Goal: Task Accomplishment & Management: Manage account settings

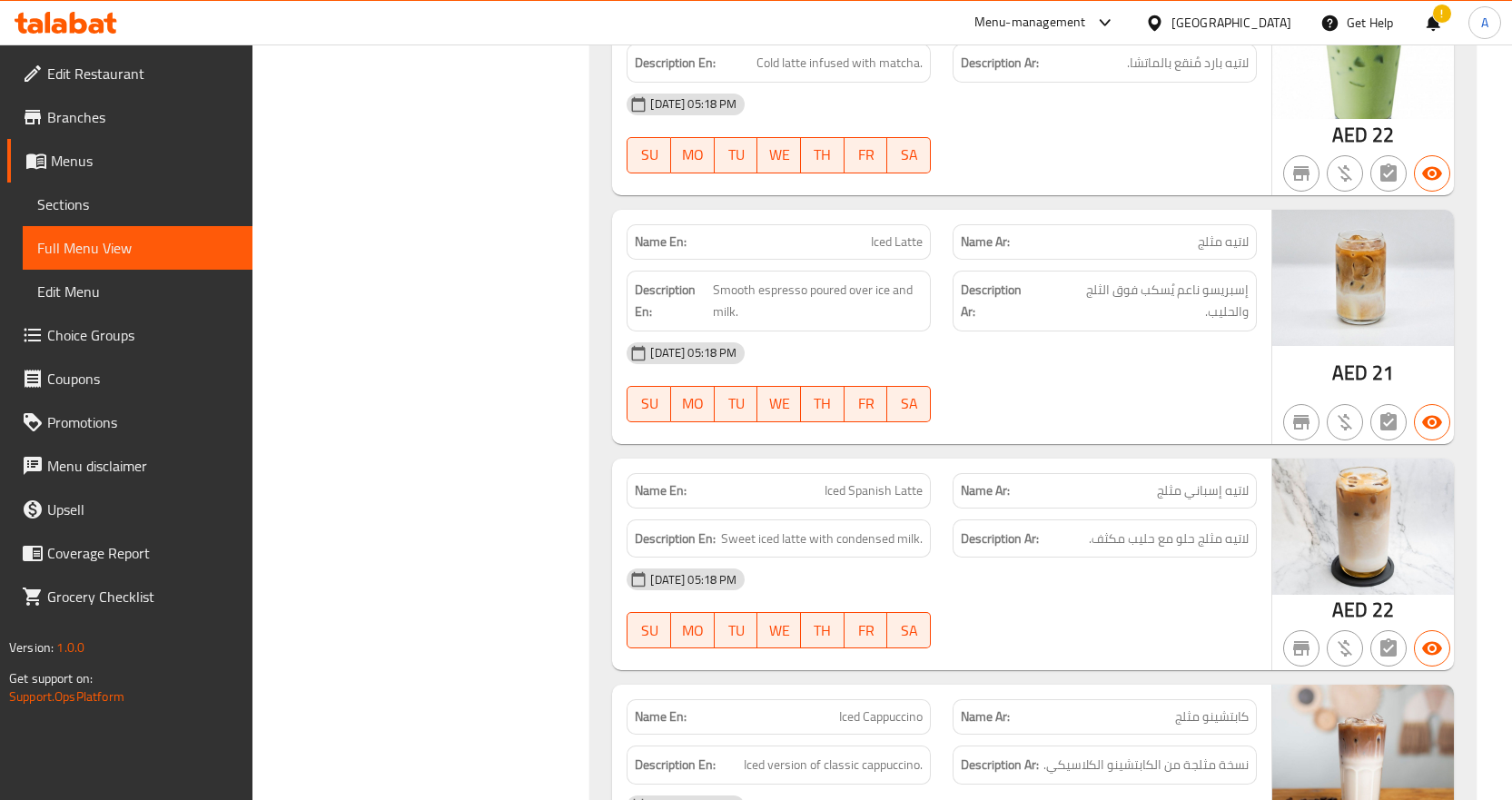
scroll to position [9087, 0]
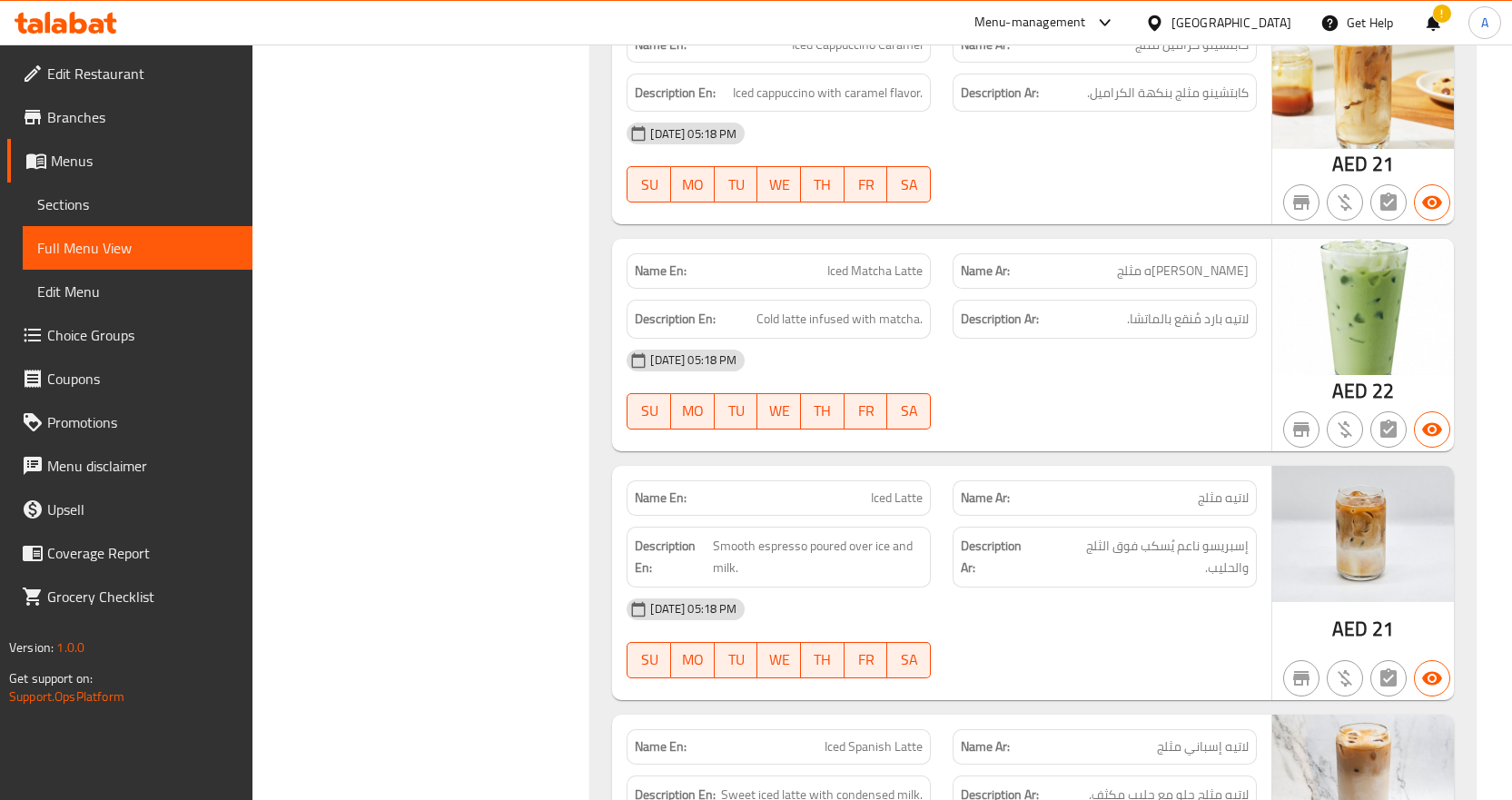
click at [1242, 27] on div "[GEOGRAPHIC_DATA]" at bounding box center [1231, 23] width 119 height 20
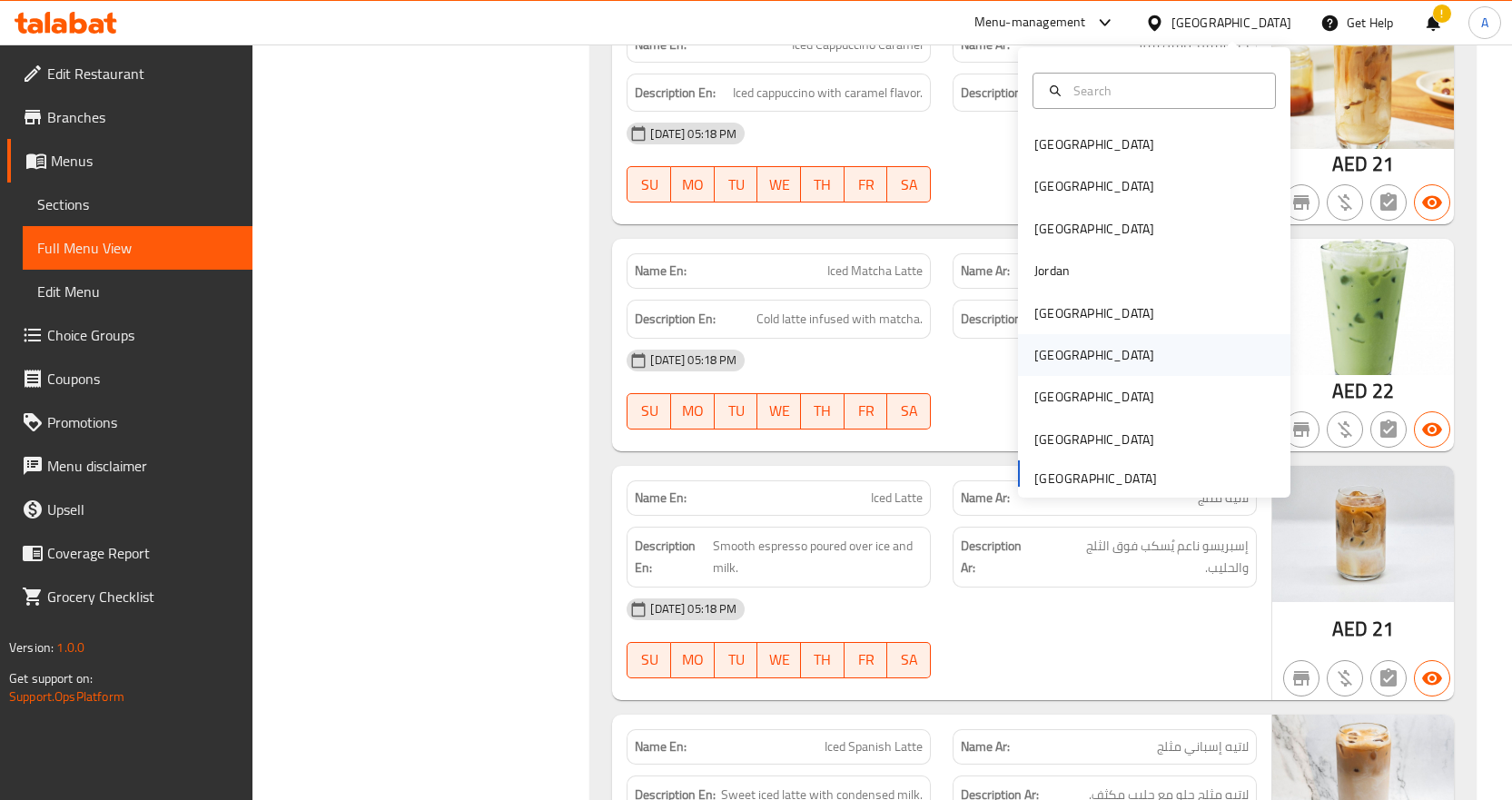
click at [1076, 348] on div "[GEOGRAPHIC_DATA]" at bounding box center [1155, 355] width 272 height 41
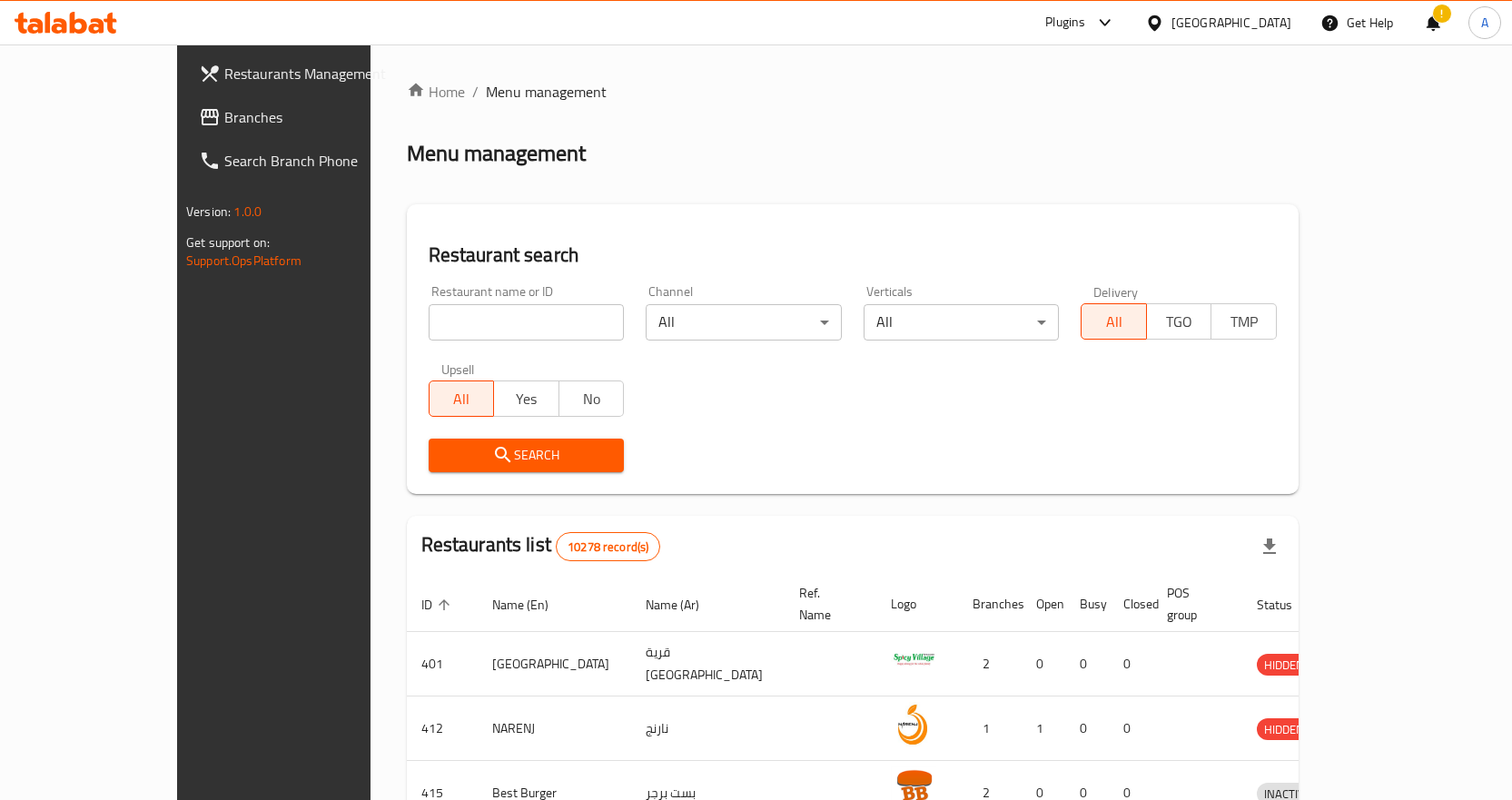
click at [224, 119] on span "Branches" at bounding box center [319, 117] width 190 height 22
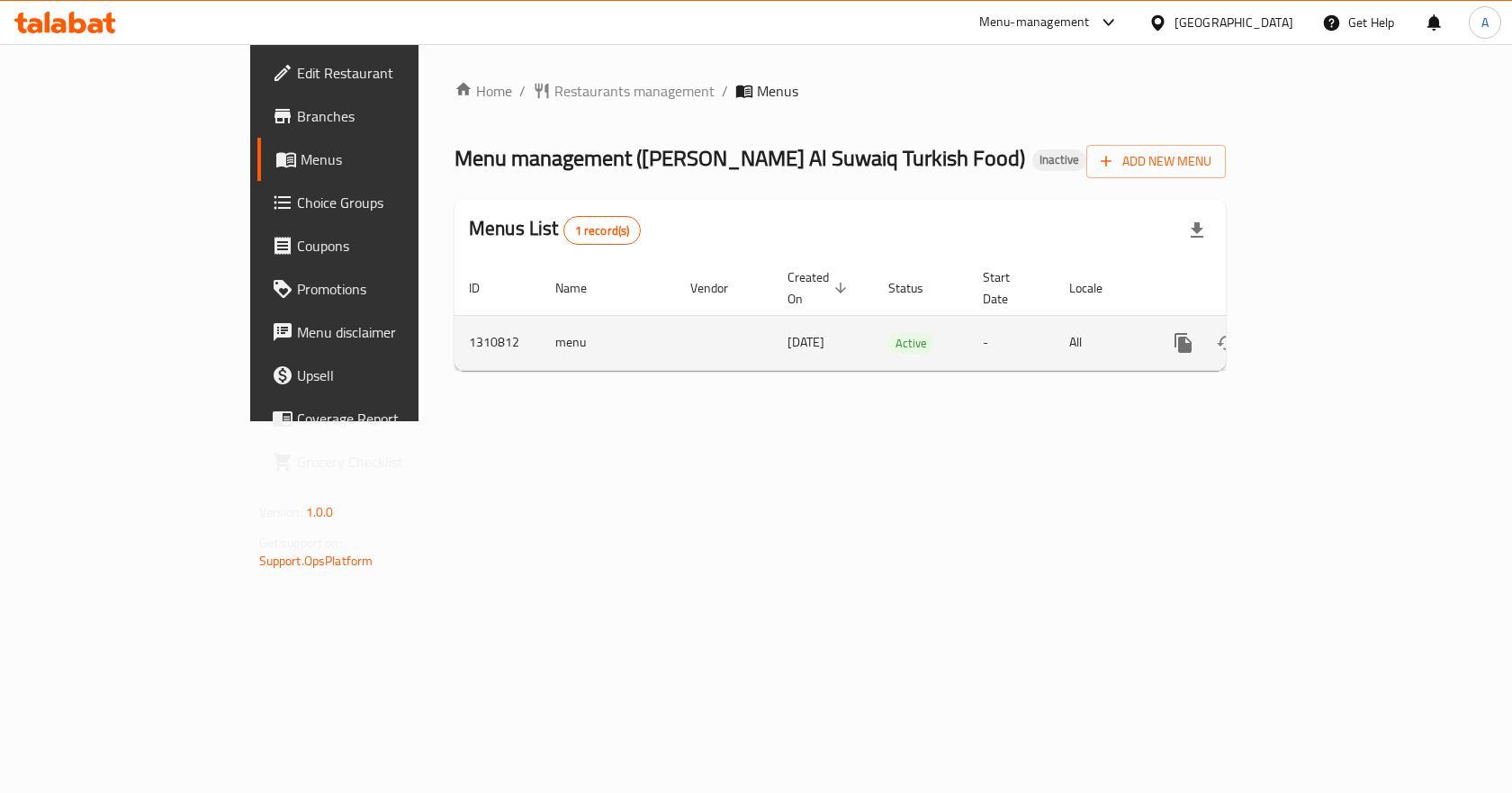
click at [1324, 332] on icon "enhanced table" at bounding box center [1313, 343] width 22 height 22
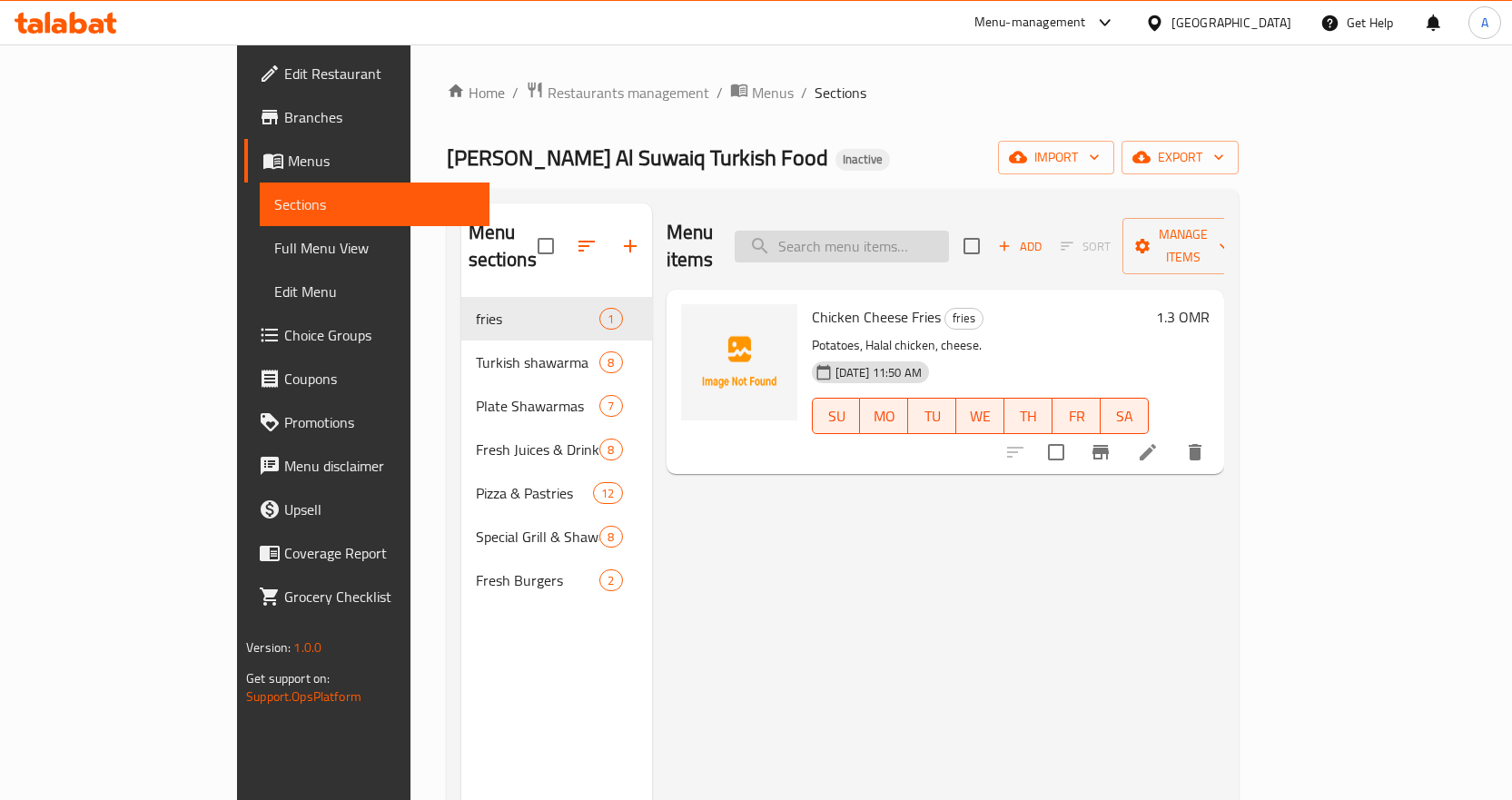
click at [912, 236] on input "search" at bounding box center [842, 247] width 214 height 32
paste input "Ananas (Pineapple)"
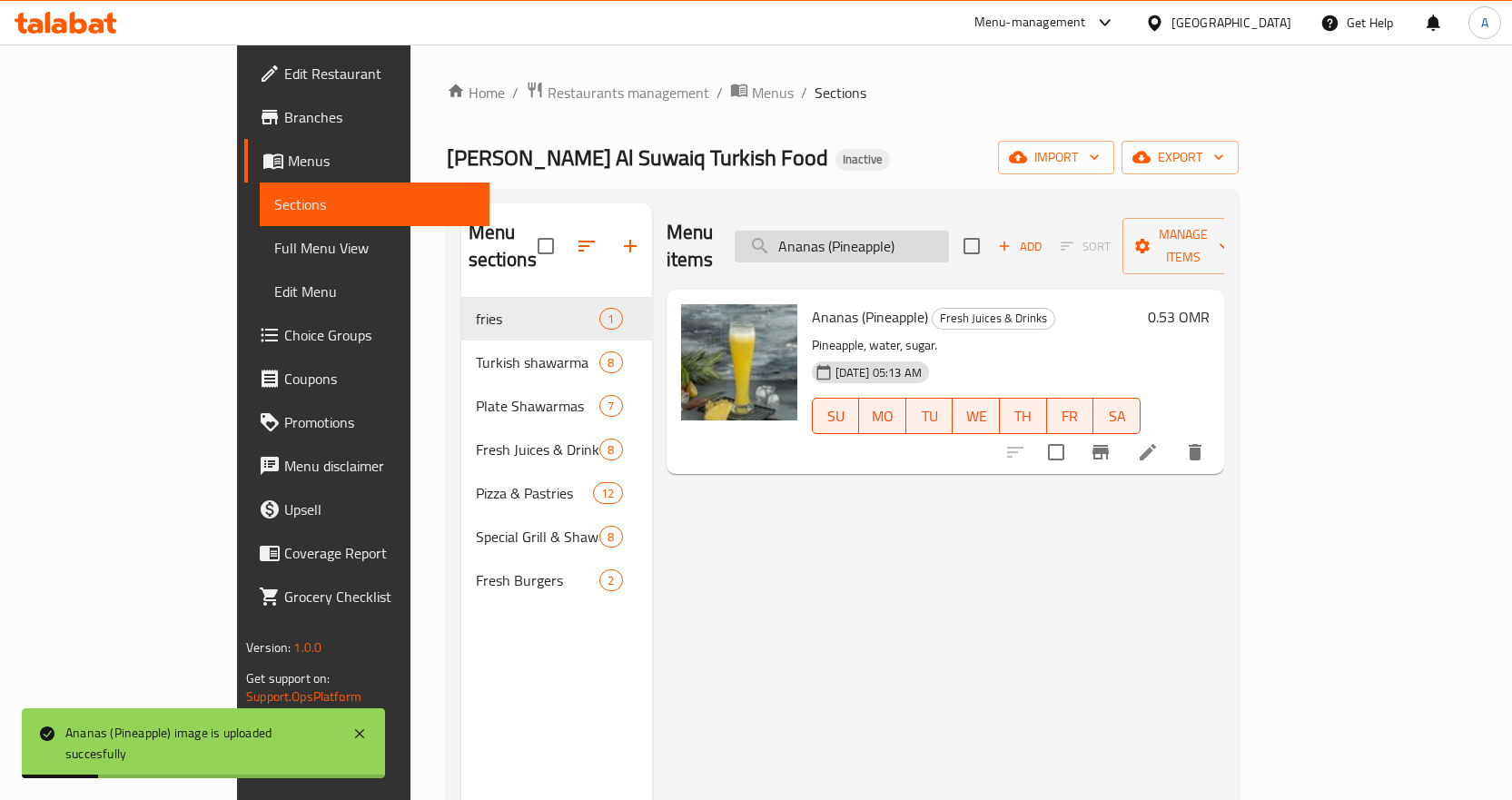
click at [949, 238] on input "Ananas (Pineapple)" at bounding box center [842, 247] width 214 height 32
paste input "rayes (4pc"
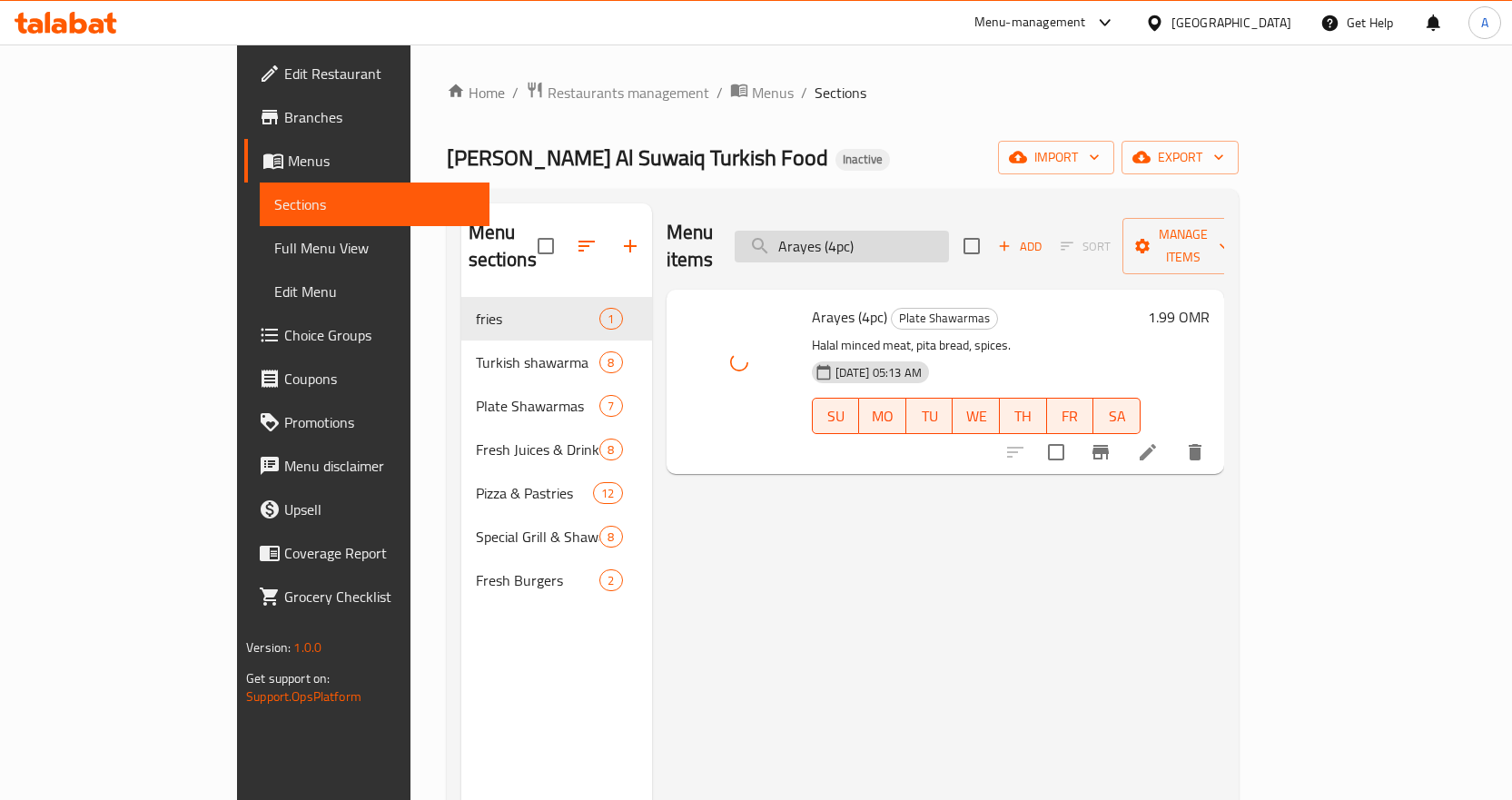
click at [949, 238] on input "Arayes (4pc)" at bounding box center [842, 247] width 214 height 32
paste input "vocado"
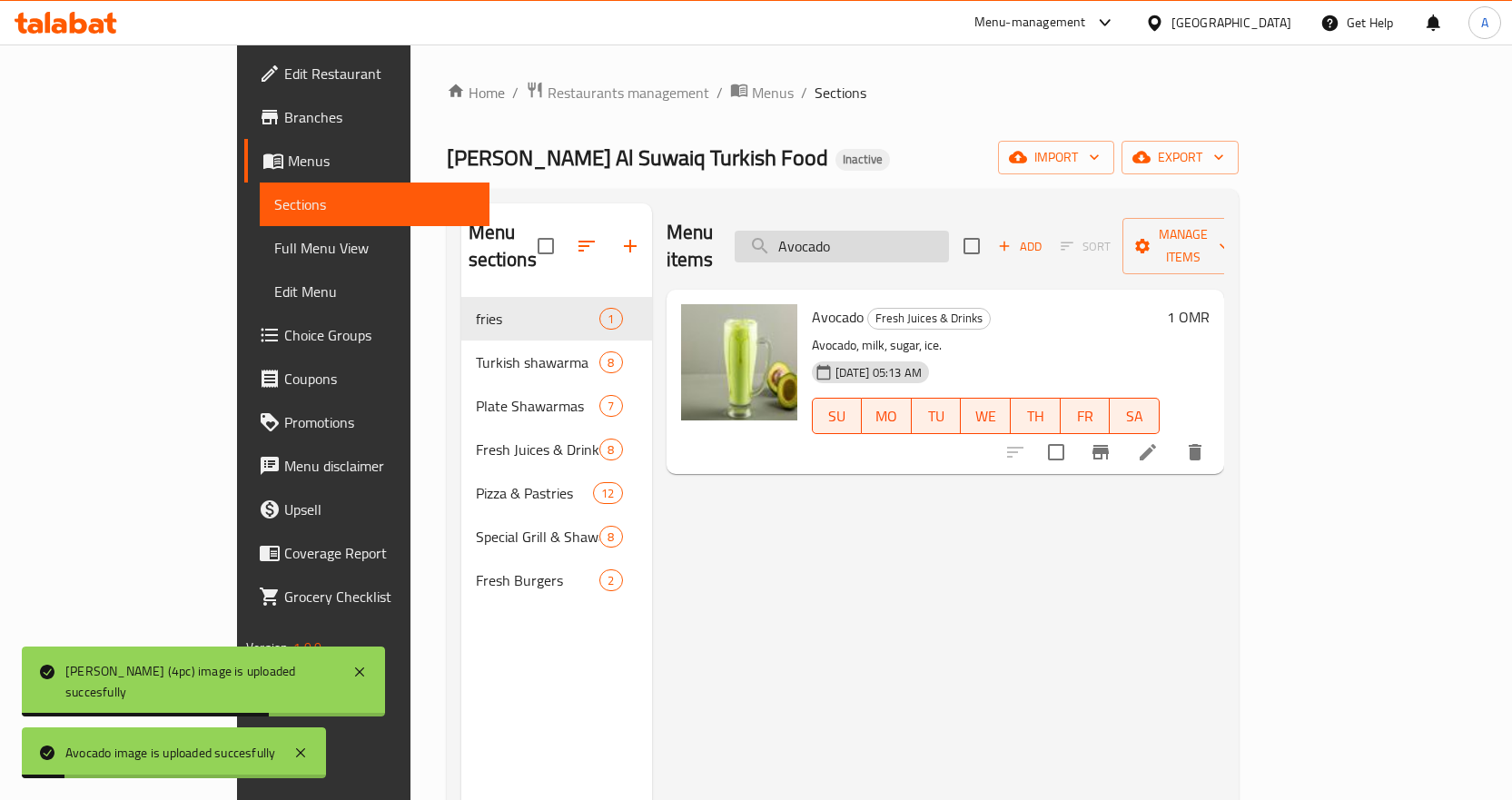
click at [949, 234] on input "Avocado" at bounding box center [842, 247] width 214 height 32
paste input "ziza Chicken"
click at [949, 234] on input "Aziza Chicken" at bounding box center [842, 247] width 214 height 32
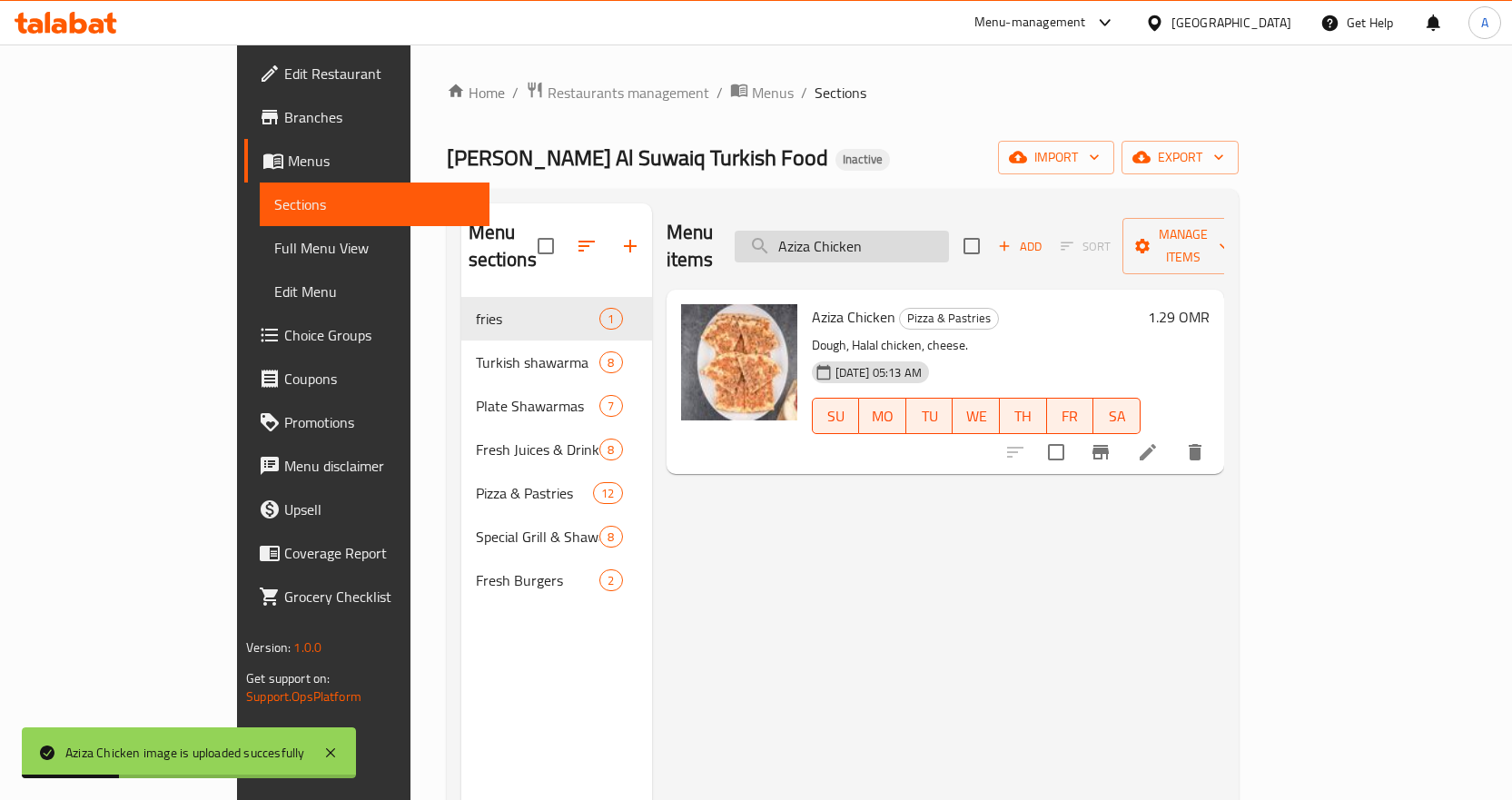
click at [949, 231] on input "Aziza Chicken" at bounding box center [842, 247] width 214 height 32
paste input "Meat"
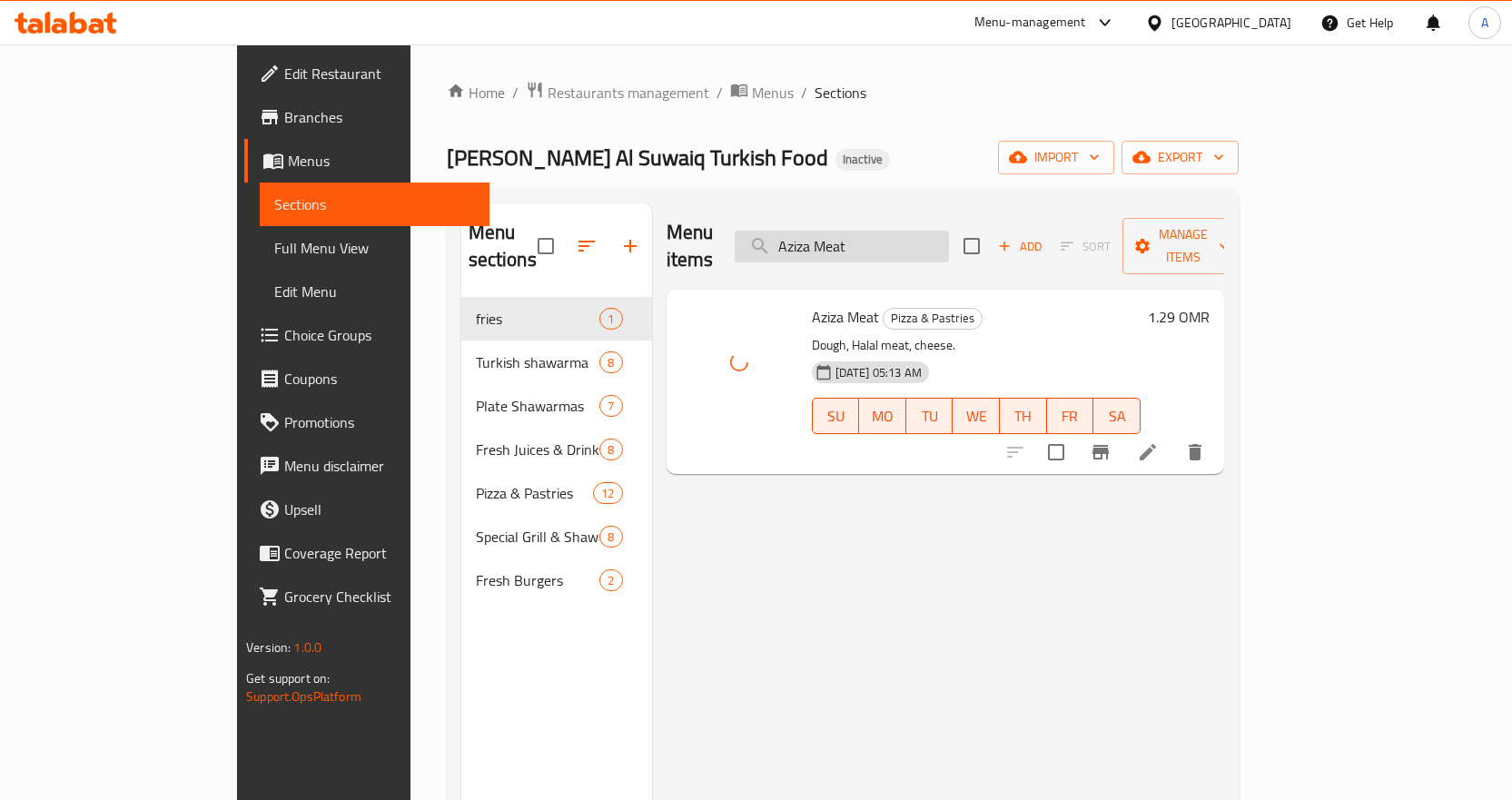
click at [949, 231] on input "Aziza Meat" at bounding box center [842, 247] width 214 height 32
paste input "Banana Milk Shake"
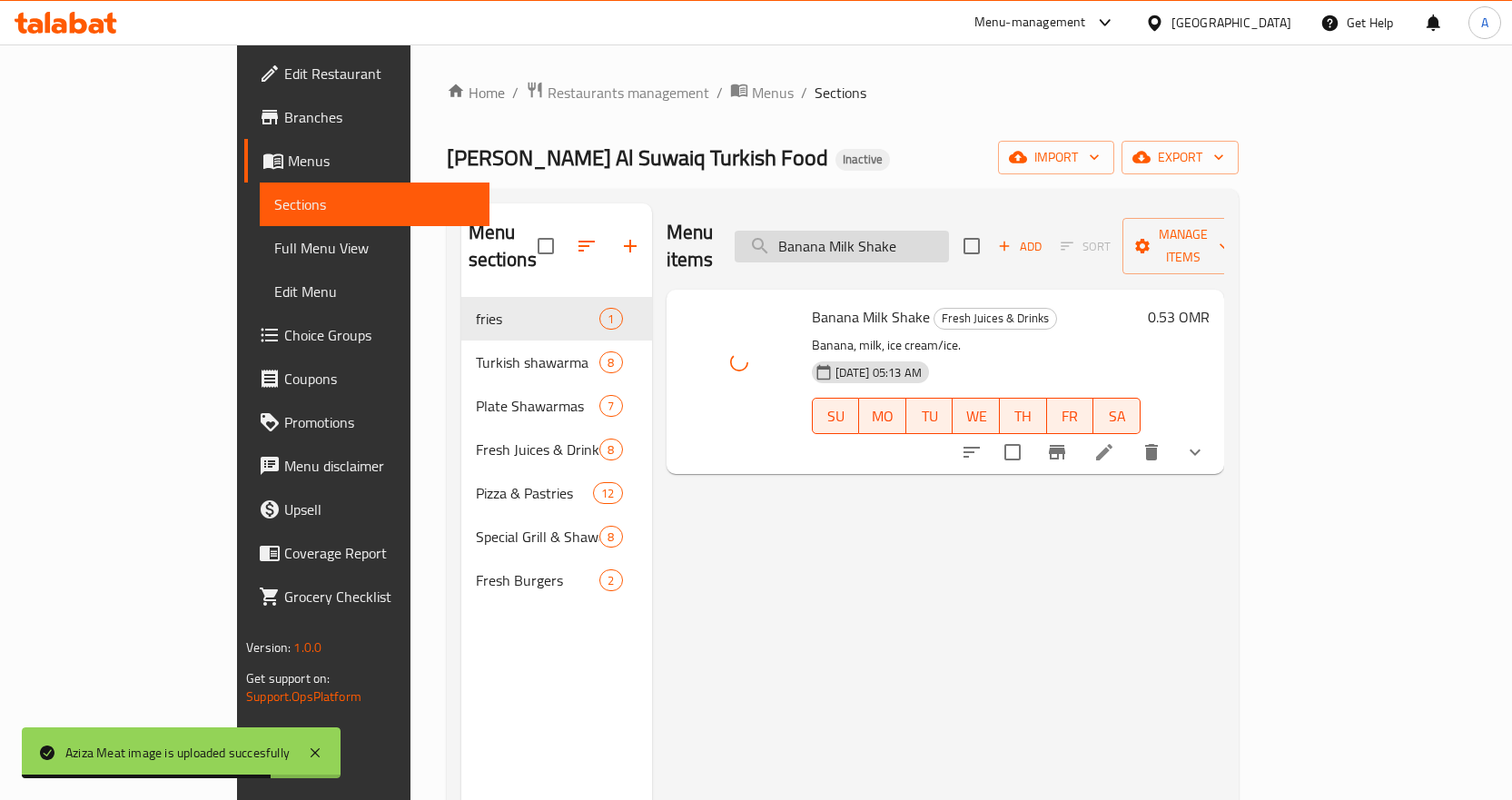
click at [949, 231] on input "Banana Milk Shake" at bounding box center [842, 247] width 214 height 32
paste input "eef Burger"
click at [949, 231] on input "Banana Milk Shake" at bounding box center [842, 247] width 214 height 32
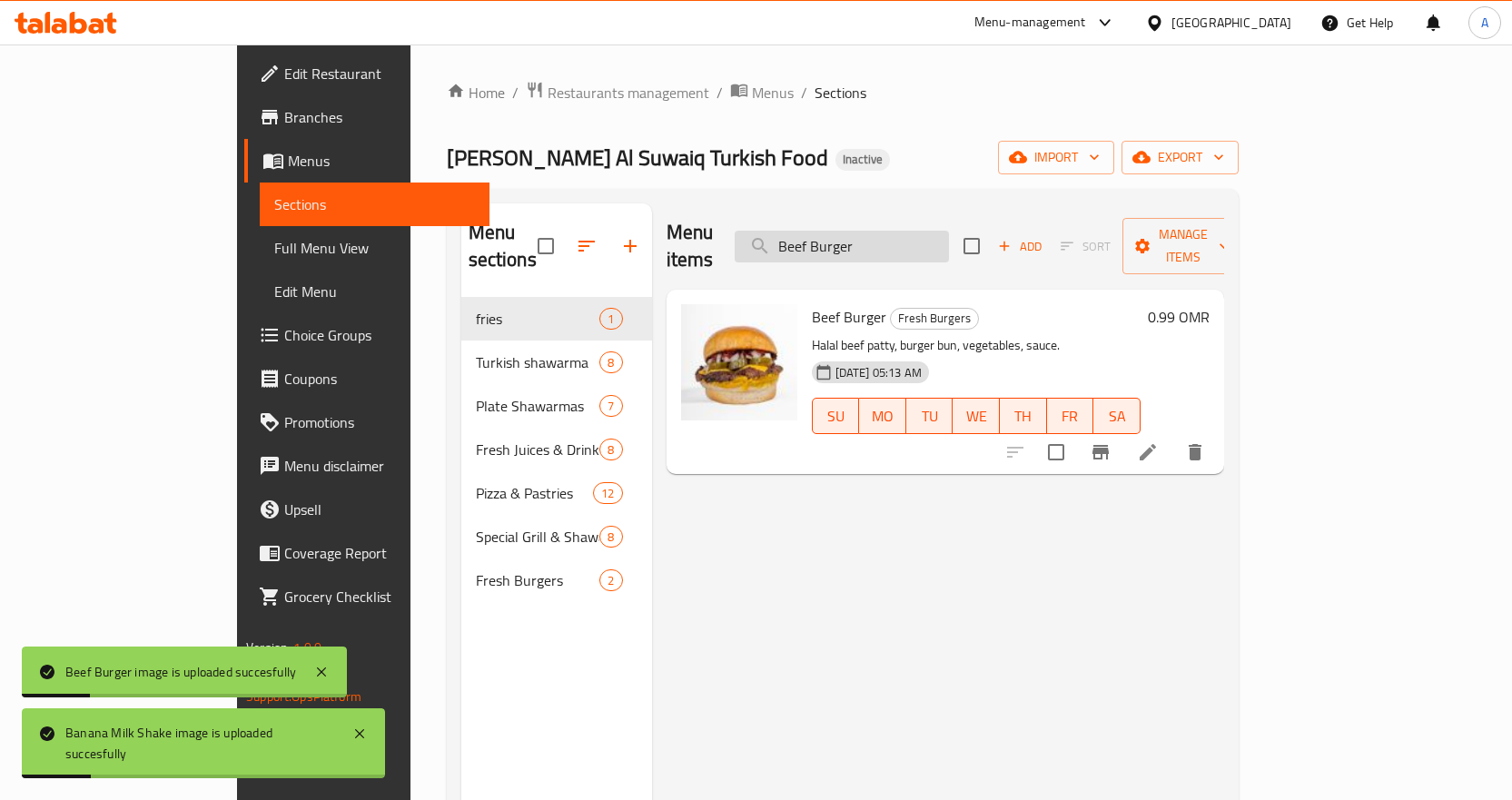
click at [949, 239] on input "Beef Burger" at bounding box center [842, 247] width 214 height 32
paste input "Cheese Falafel"
click at [949, 239] on input "Cheese Falafel" at bounding box center [842, 247] width 214 height 32
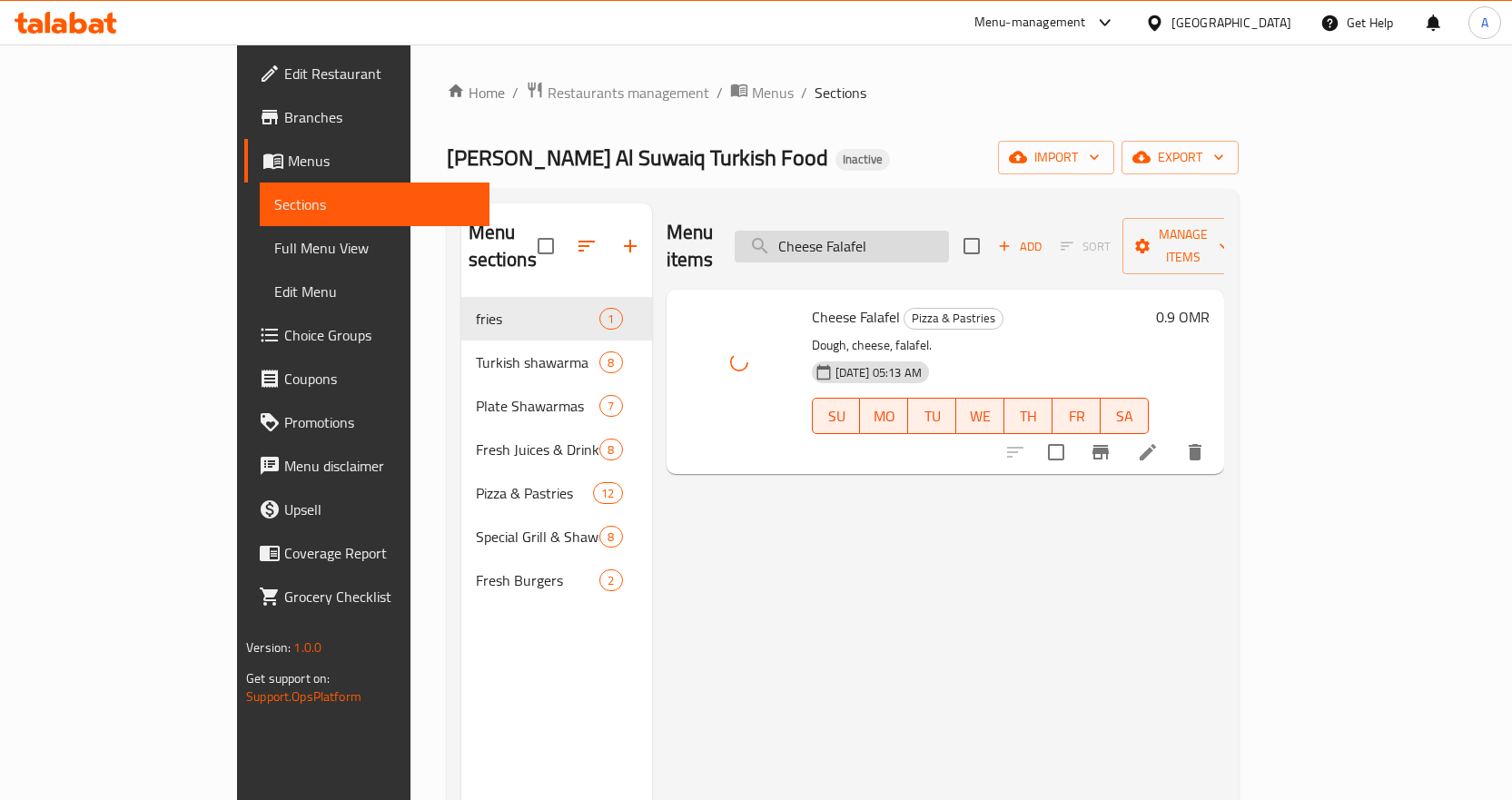
click at [949, 238] on input "Cheese Falafel" at bounding box center [842, 247] width 214 height 32
paste input "icken Burger"
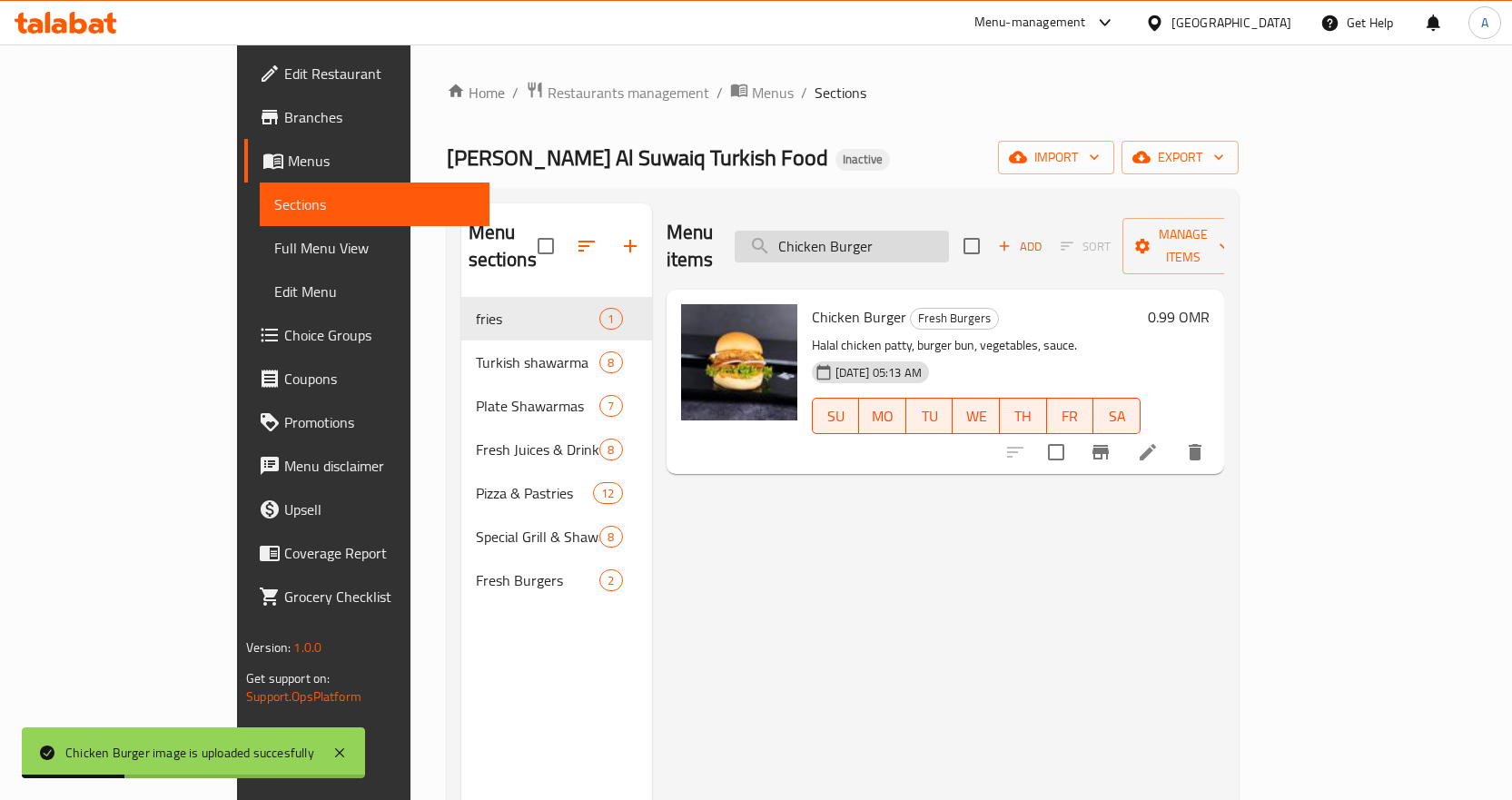
click at [949, 231] on input "Chicken Burger" at bounding box center [842, 247] width 214 height 32
paste input "Cheese Fries"
click at [949, 231] on input "Chicken Cheese Fries" at bounding box center [842, 247] width 214 height 32
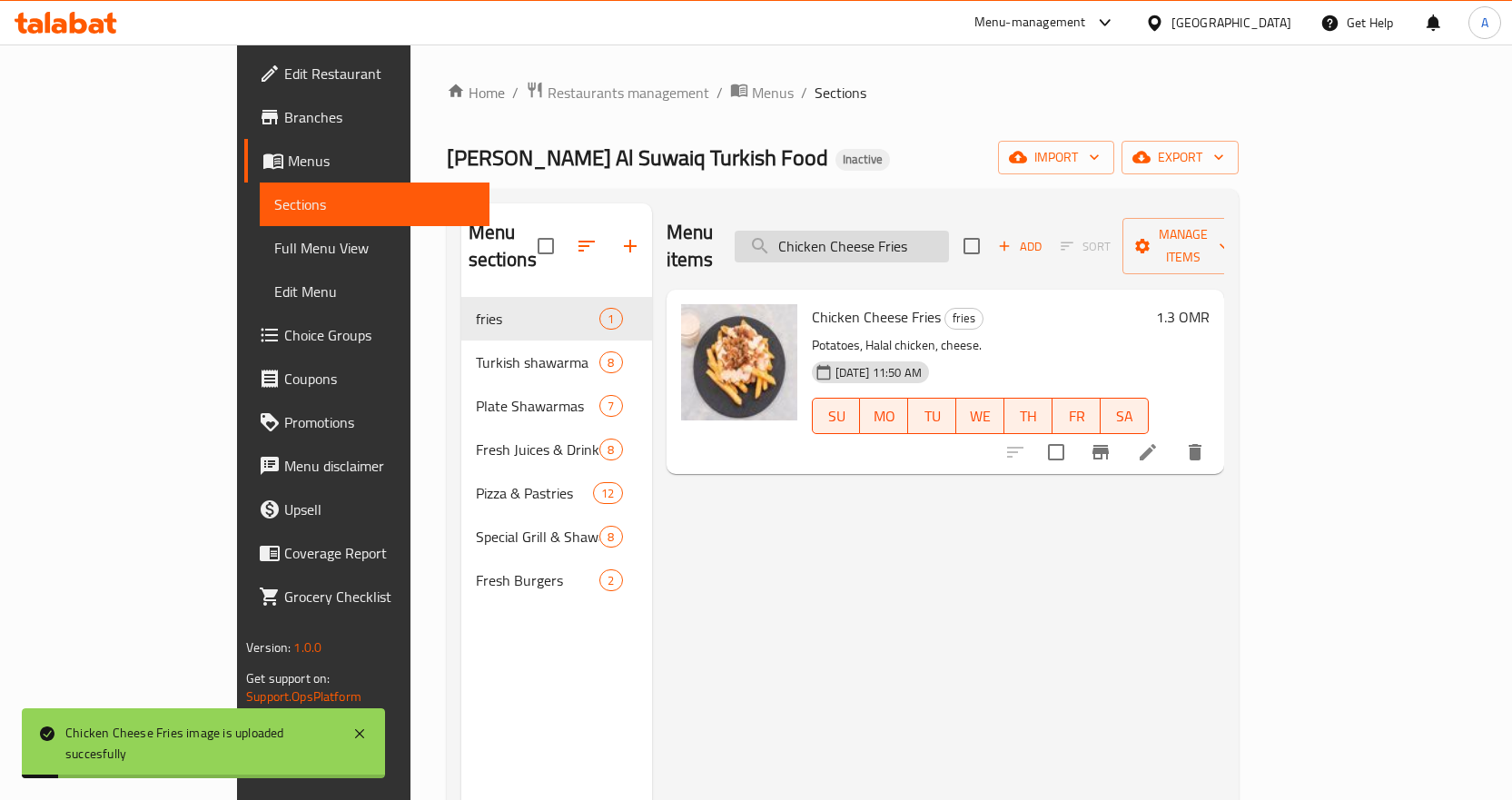
click at [949, 239] on input "Chicken Cheese Fries" at bounding box center [842, 247] width 214 height 32
paste input "ocktail"
click at [949, 239] on input "Cocktail" at bounding box center [842, 247] width 214 height 32
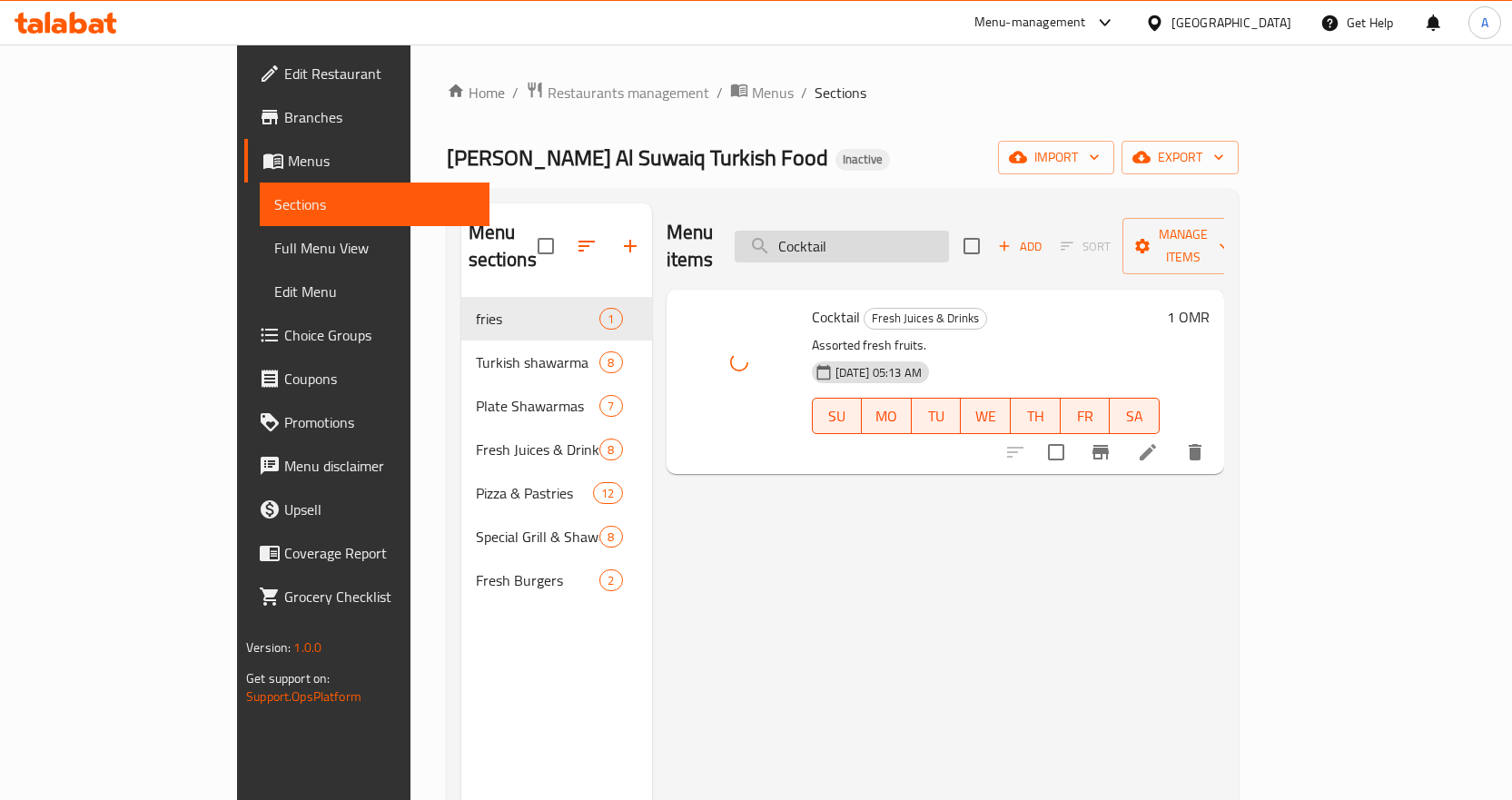
click at [949, 231] on input "Cocktail" at bounding box center [842, 247] width 214 height 32
paste input "Full Chicken Gril"
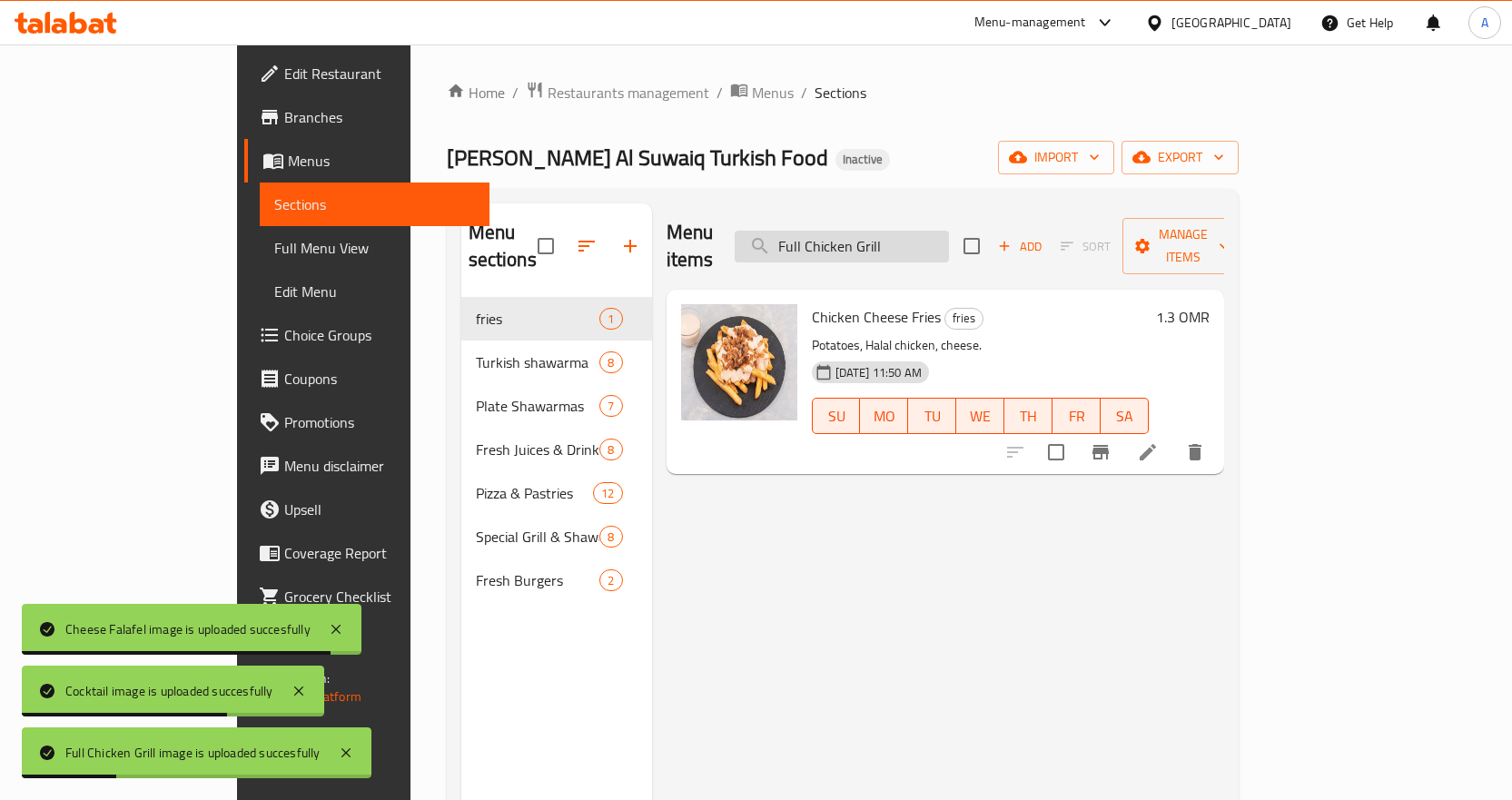
click at [949, 231] on input "Full Chicken Grill" at bounding box center [842, 247] width 214 height 32
paste input "Ginger"
type input "Ginger"
click at [949, 231] on input "Ginger" at bounding box center [842, 247] width 214 height 32
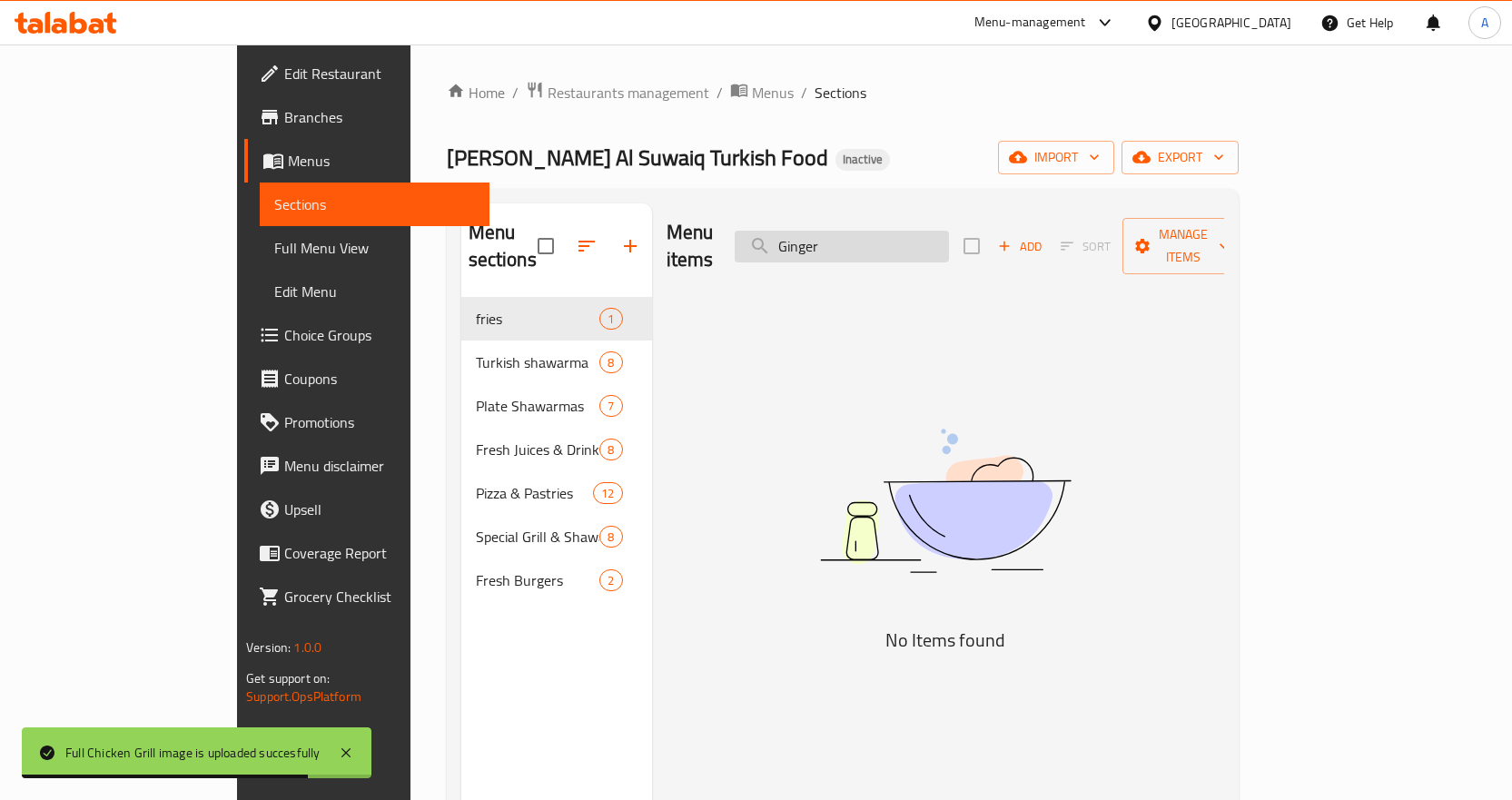
click at [949, 231] on input "Ginger" at bounding box center [842, 247] width 214 height 32
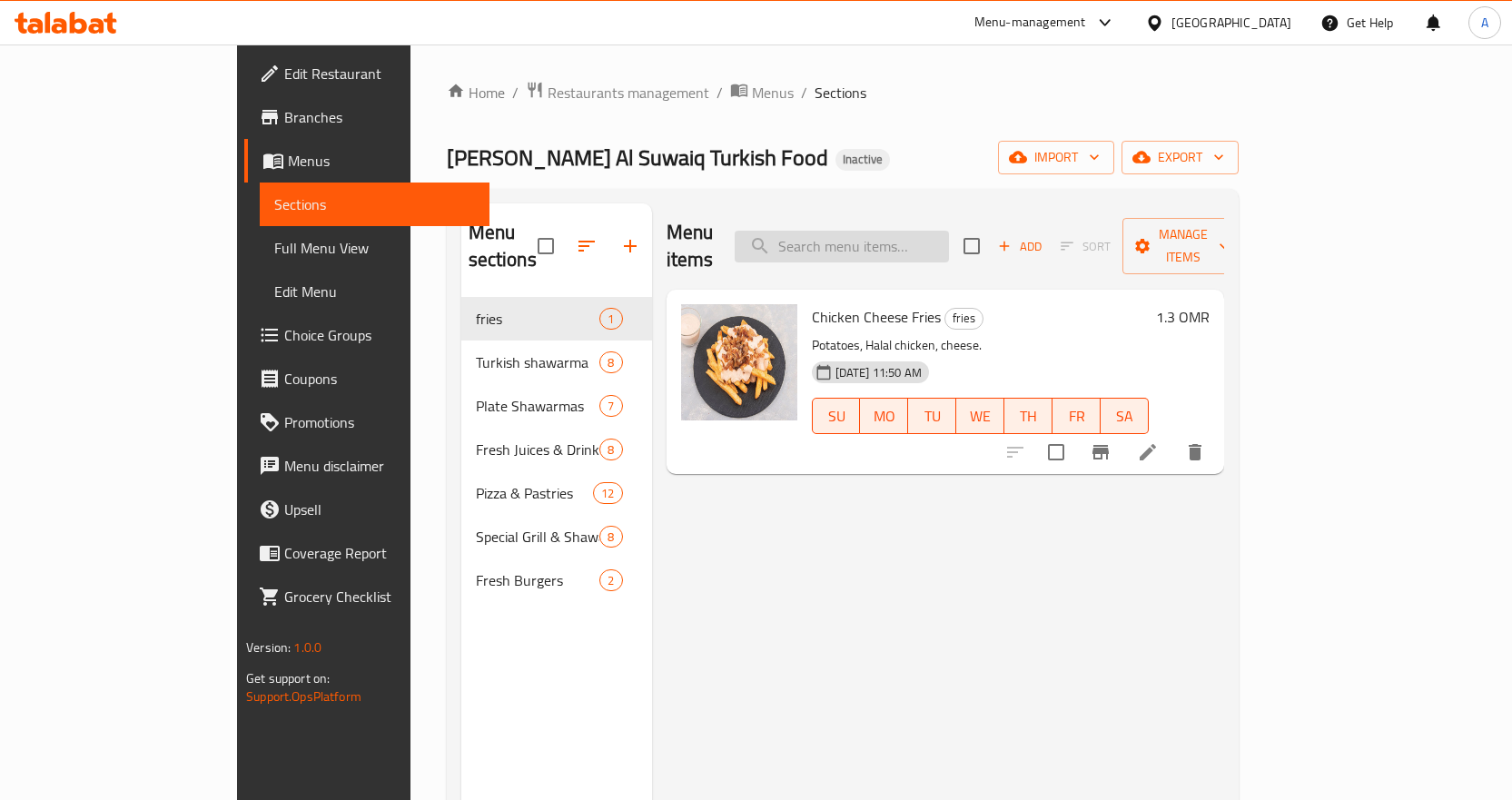
click at [949, 231] on input "search" at bounding box center [842, 247] width 214 height 32
paste input "Half Chicken Grill"
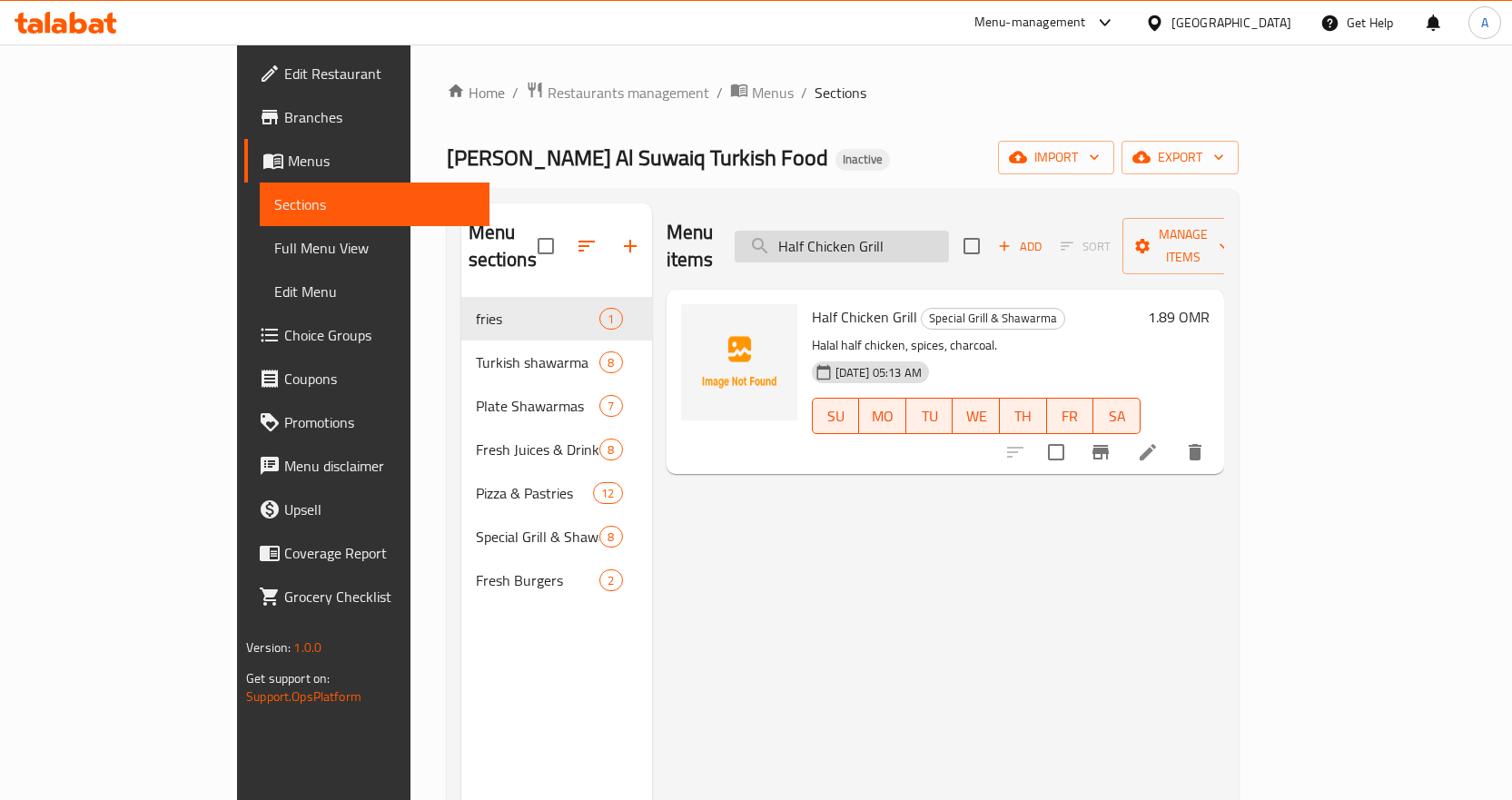
click at [949, 237] on input "Half Chicken Grill" at bounding box center [842, 247] width 214 height 32
paste input "ummus Shawarma Family"
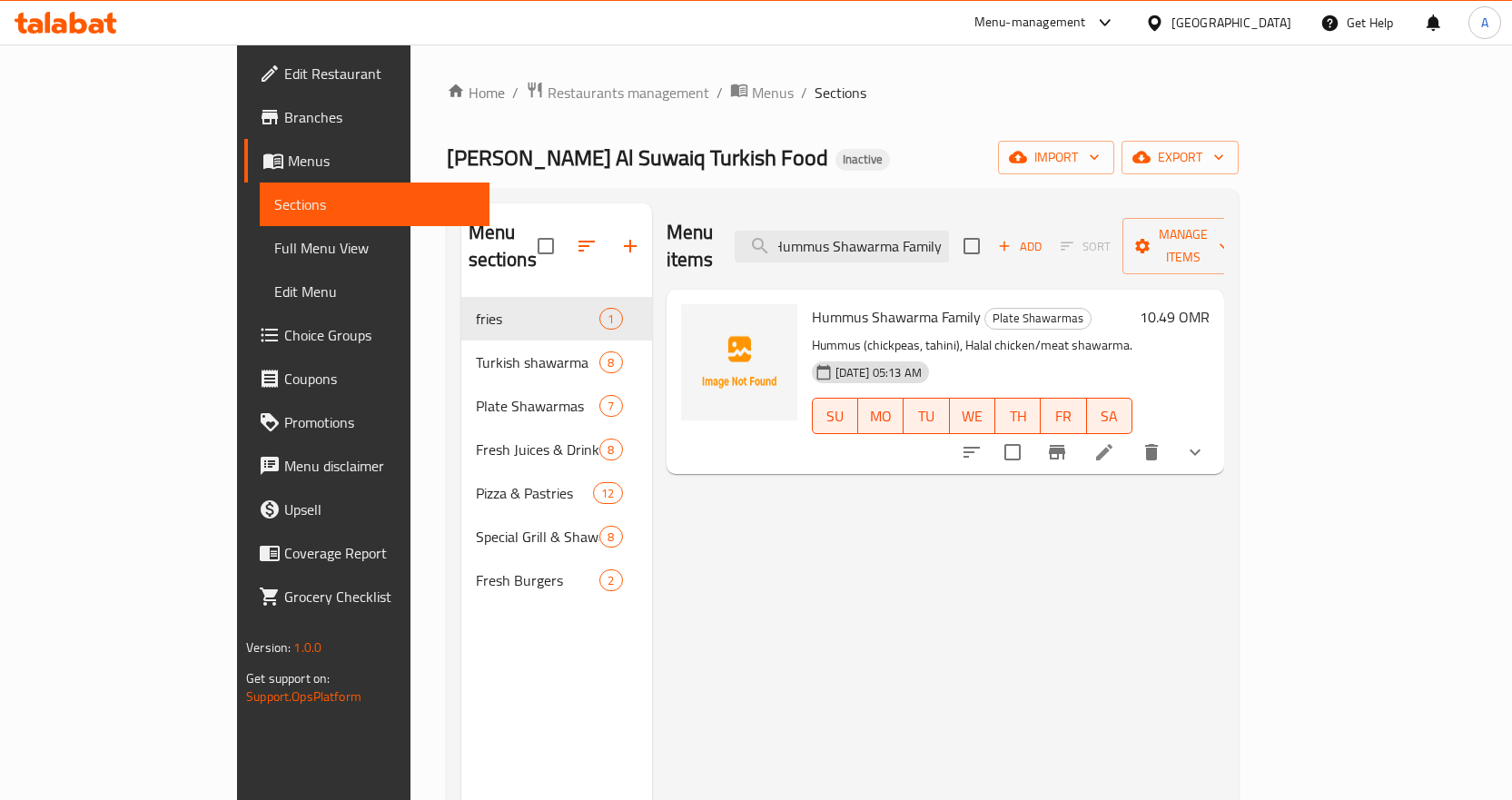
type input "Hummus Shawarma Family"
click at [1206, 441] on icon "show more" at bounding box center [1195, 452] width 22 height 22
